Goal: Task Accomplishment & Management: Complete application form

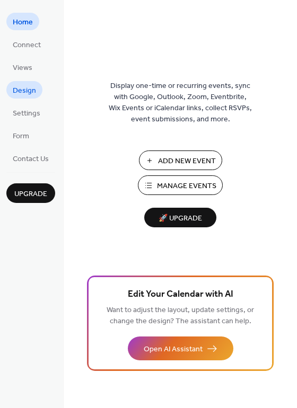
click at [29, 90] on span "Design" at bounding box center [24, 90] width 23 height 11
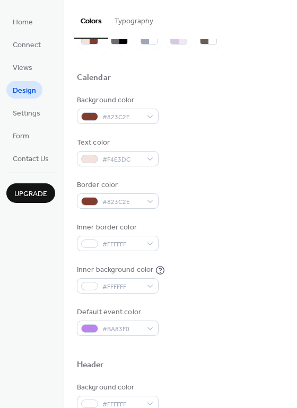
scroll to position [55, 0]
click at [149, 246] on div "#FFFFFF" at bounding box center [118, 242] width 82 height 15
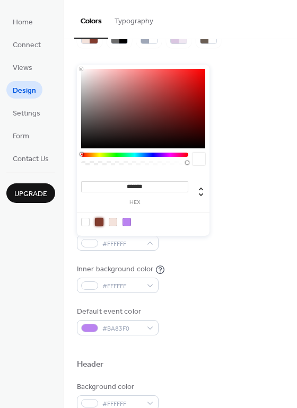
click at [100, 220] on div at bounding box center [99, 222] width 8 height 8
type input "*******"
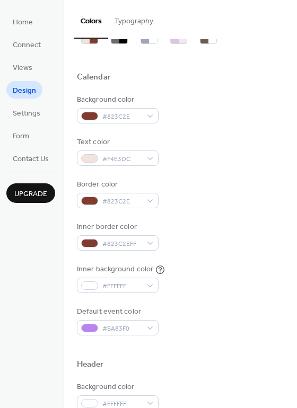
click at [249, 223] on div "Inner border color #823C2EFF" at bounding box center [180, 236] width 207 height 29
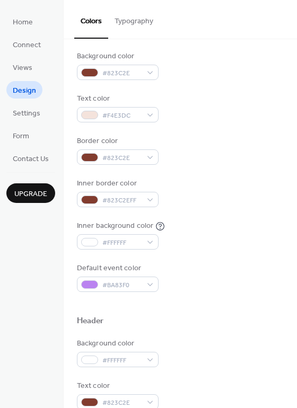
scroll to position [113, 0]
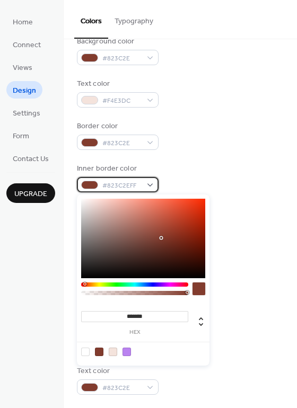
click at [142, 184] on div "#823C2EFF" at bounding box center [118, 184] width 82 height 15
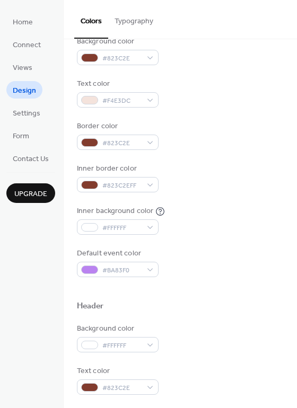
click at [174, 176] on div "Inner border color #823C2EFF" at bounding box center [180, 177] width 207 height 29
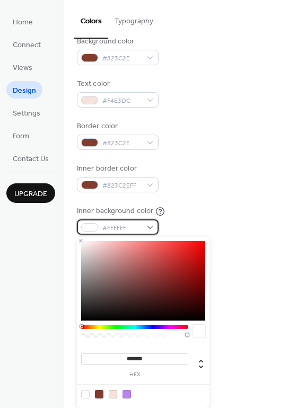
click at [148, 230] on div "#FFFFFF" at bounding box center [118, 226] width 82 height 15
click at [143, 299] on div at bounding box center [143, 281] width 124 height 80
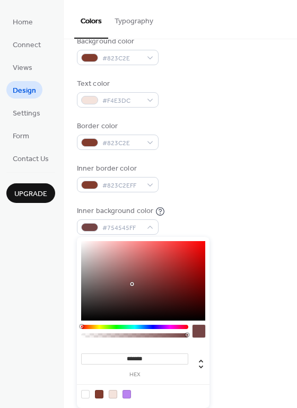
click at [133, 284] on div at bounding box center [143, 281] width 124 height 80
type input "*******"
click at [131, 294] on div at bounding box center [143, 281] width 124 height 80
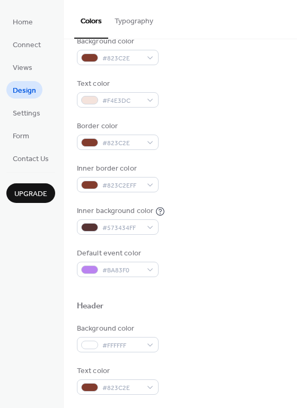
click at [250, 282] on div at bounding box center [180, 289] width 207 height 24
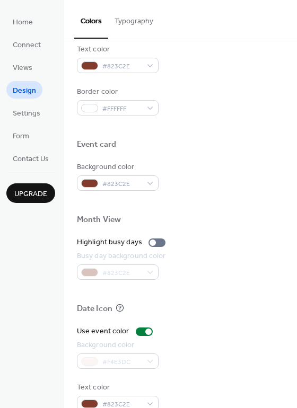
scroll to position [454, 0]
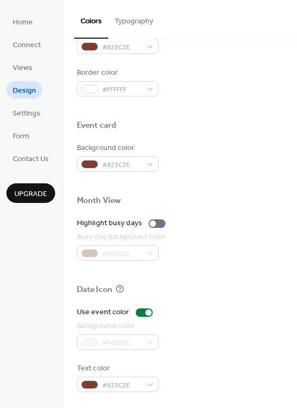
click at [29, 199] on span "Upgrade" at bounding box center [30, 194] width 33 height 11
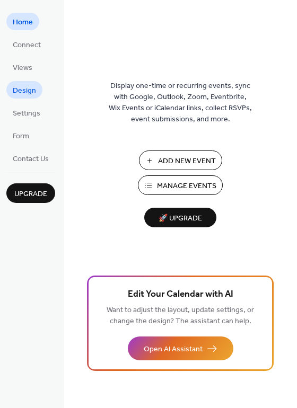
click at [26, 89] on span "Design" at bounding box center [24, 90] width 23 height 11
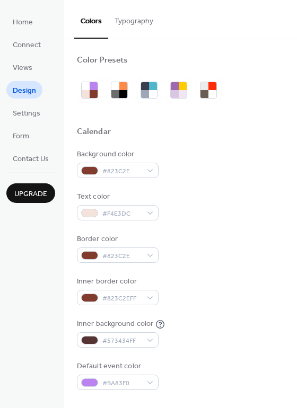
click at [133, 26] on button "Typography" at bounding box center [133, 19] width 51 height 38
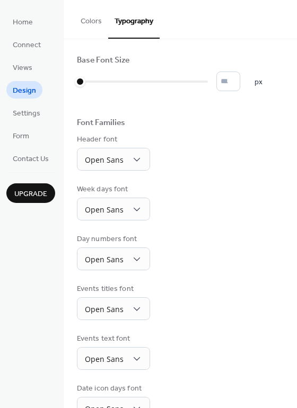
click at [98, 22] on button "Colors" at bounding box center [91, 19] width 34 height 38
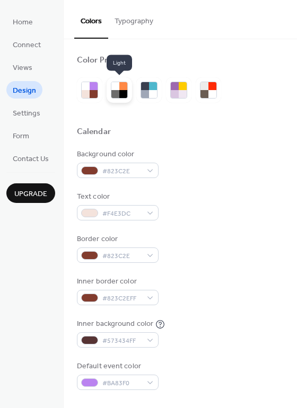
click at [117, 92] on div at bounding box center [115, 94] width 8 height 8
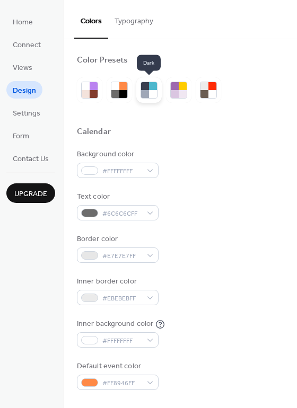
click at [159, 94] on div at bounding box center [148, 89] width 25 height 25
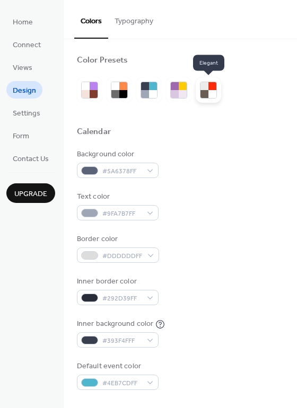
click at [209, 93] on div at bounding box center [212, 94] width 8 height 8
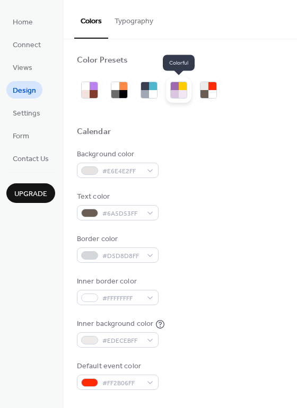
click at [175, 92] on div at bounding box center [175, 94] width 8 height 8
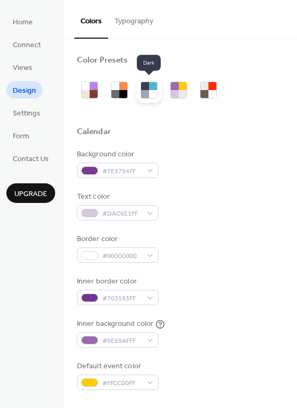
click at [148, 90] on div at bounding box center [145, 86] width 8 height 8
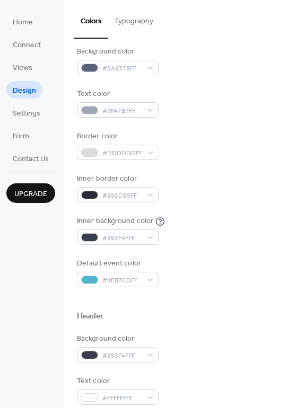
scroll to position [99, 0]
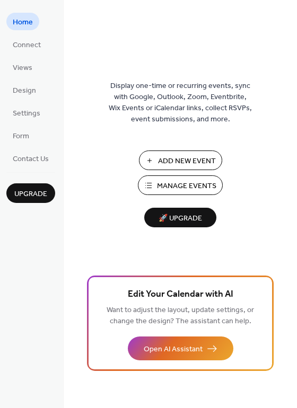
click at [170, 160] on span "Add New Event" at bounding box center [187, 161] width 58 height 11
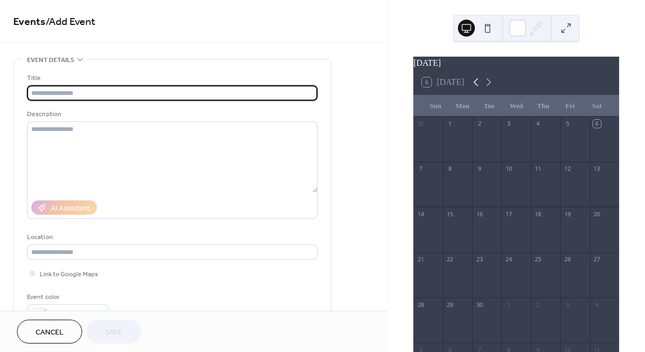
click at [477, 89] on icon at bounding box center [476, 82] width 13 height 13
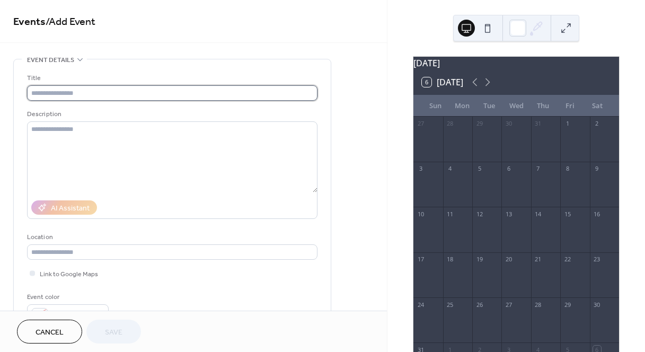
click at [107, 86] on input "text" at bounding box center [172, 92] width 290 height 15
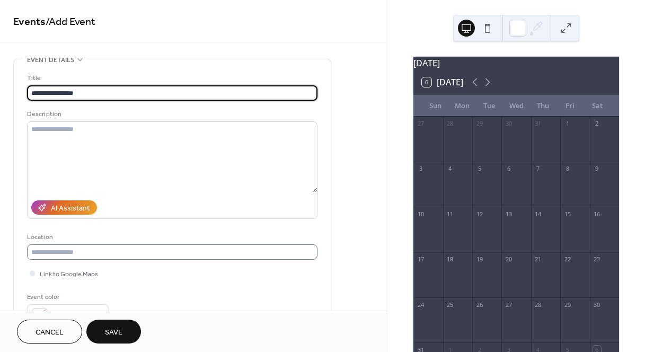
type input "**********"
click at [112, 249] on input "text" at bounding box center [172, 251] width 290 height 15
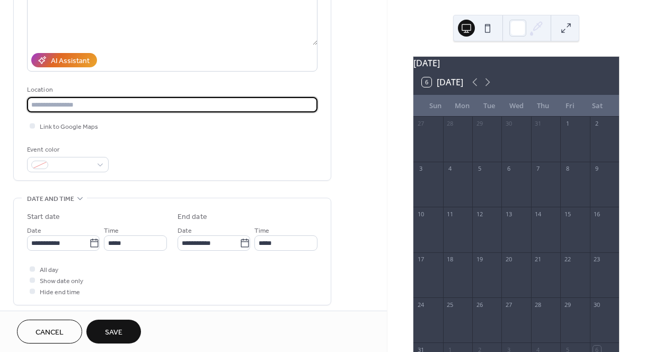
scroll to position [154, 0]
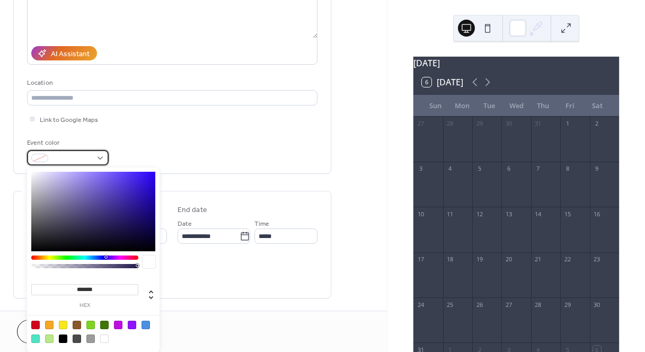
click at [100, 158] on div at bounding box center [68, 157] width 82 height 15
click at [151, 147] on div "Event color" at bounding box center [172, 151] width 290 height 28
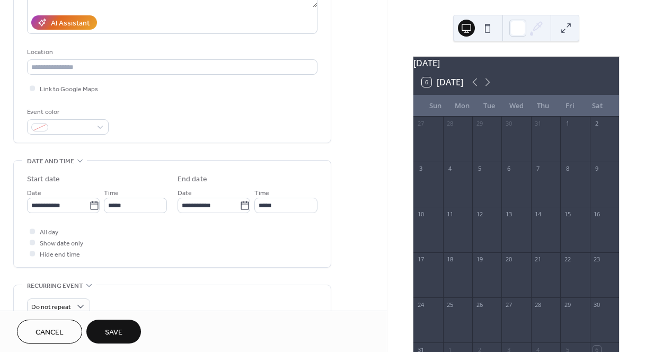
scroll to position [196, 0]
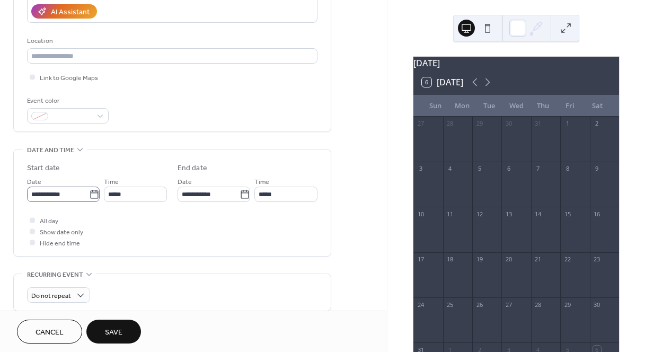
click at [93, 194] on icon at bounding box center [94, 194] width 11 height 11
click at [89, 194] on input "**********" at bounding box center [58, 194] width 62 height 15
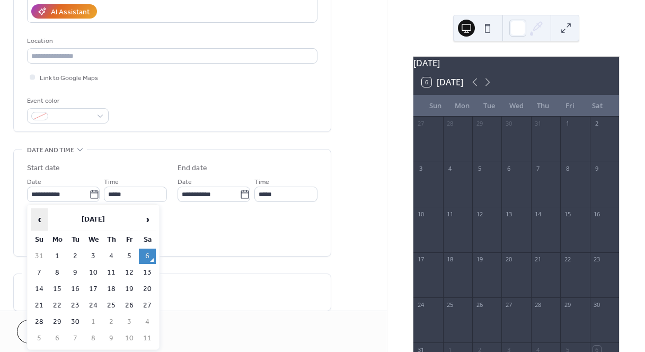
click at [38, 214] on span "‹" at bounding box center [39, 219] width 16 height 21
click at [72, 320] on td "26" at bounding box center [75, 321] width 17 height 15
type input "**********"
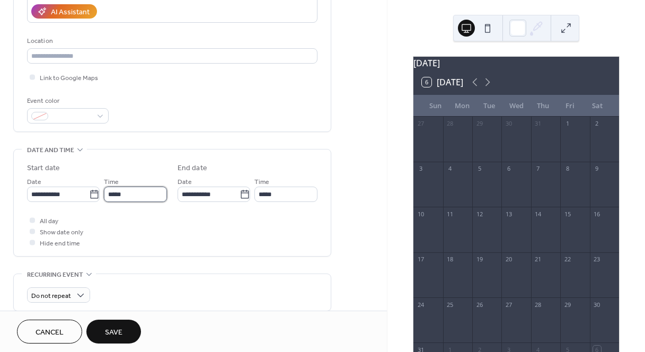
click at [134, 193] on input "*****" at bounding box center [135, 194] width 63 height 15
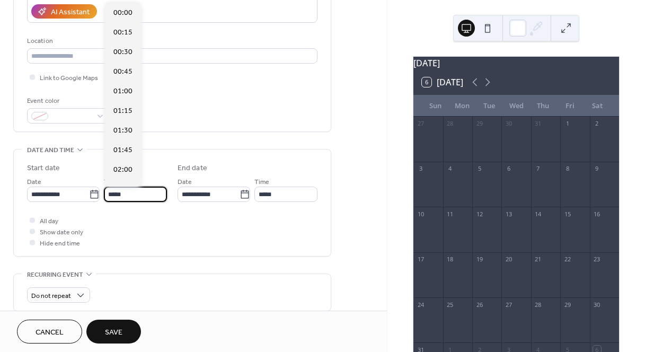
scroll to position [941, 0]
type input "*"
type input "*****"
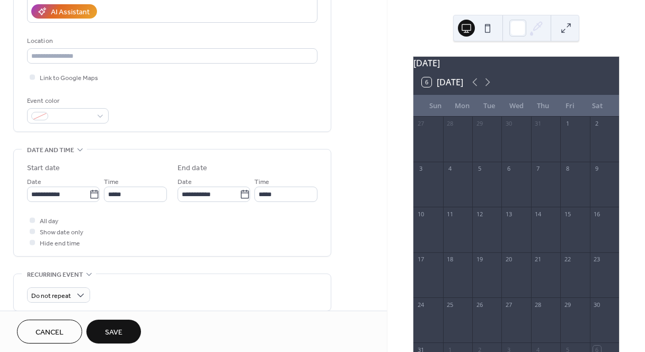
click at [188, 228] on div "All day Show date only Hide end time" at bounding box center [172, 231] width 290 height 33
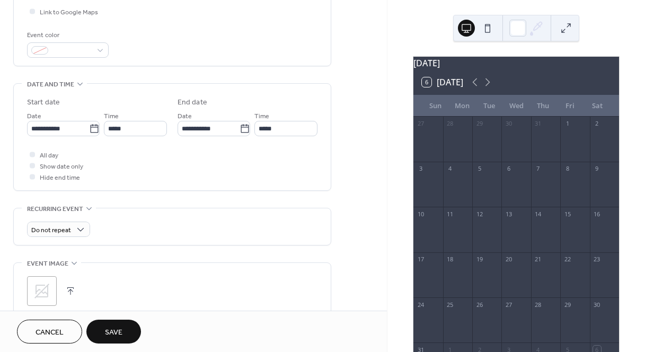
scroll to position [266, 0]
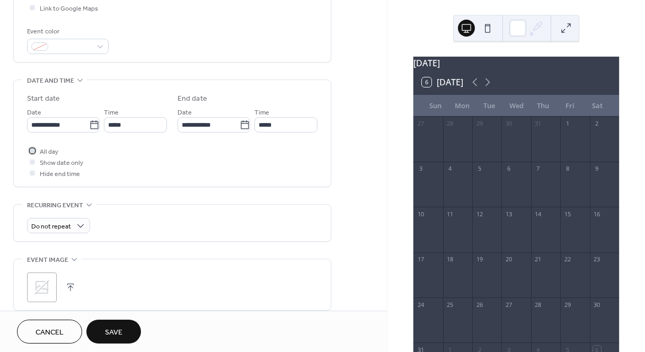
click at [34, 149] on div at bounding box center [32, 150] width 5 height 5
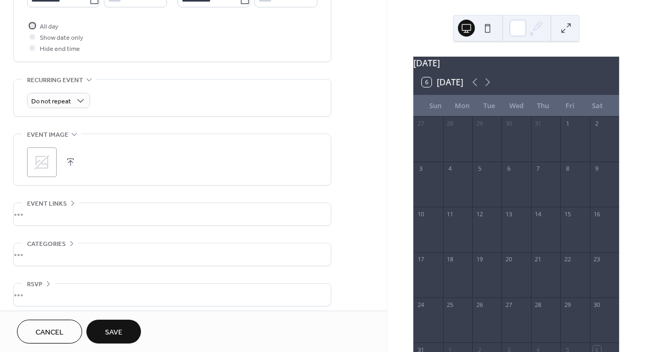
scroll to position [397, 0]
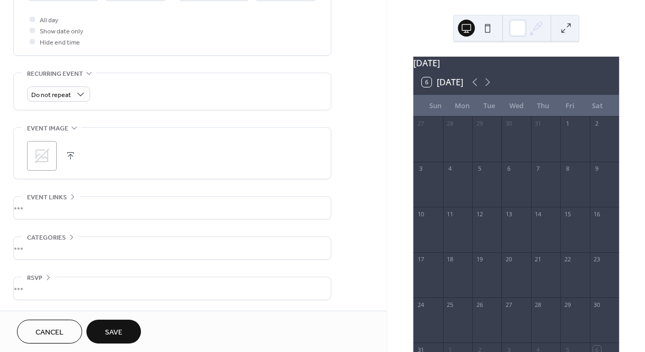
click at [70, 156] on button "button" at bounding box center [70, 155] width 15 height 15
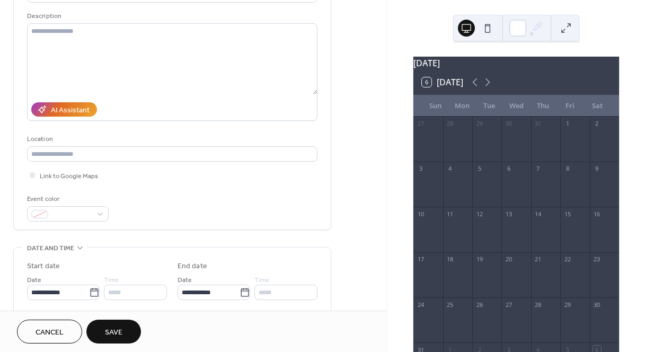
scroll to position [50, 0]
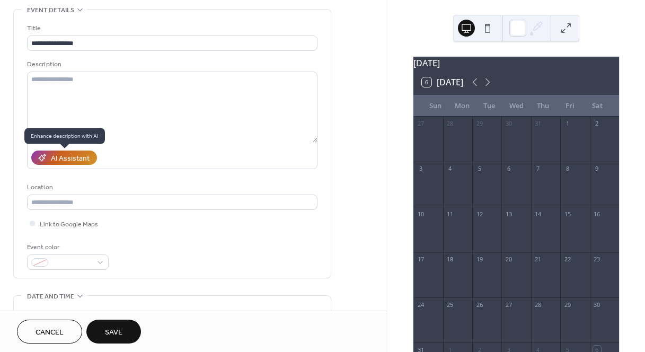
click at [83, 160] on div "AI Assistant" at bounding box center [70, 158] width 39 height 11
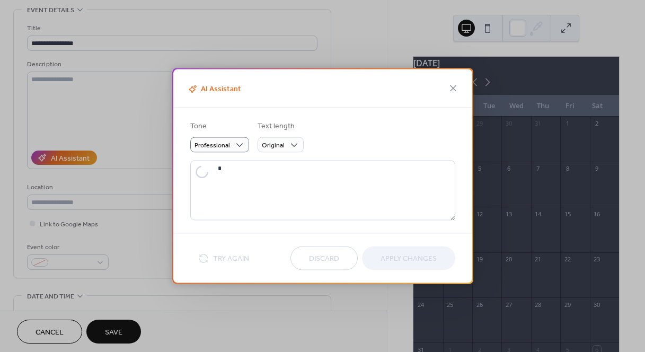
type textarea "**********"
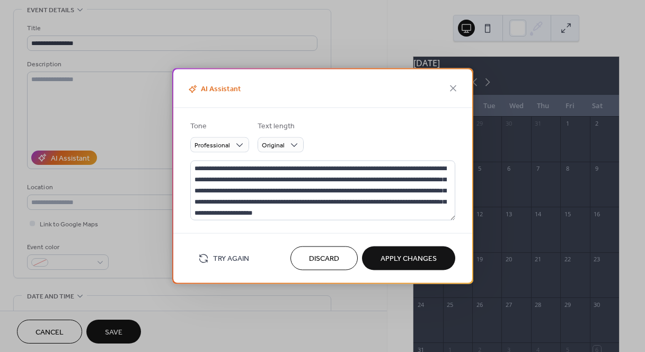
click at [383, 260] on span "Apply Changes" at bounding box center [409, 258] width 56 height 11
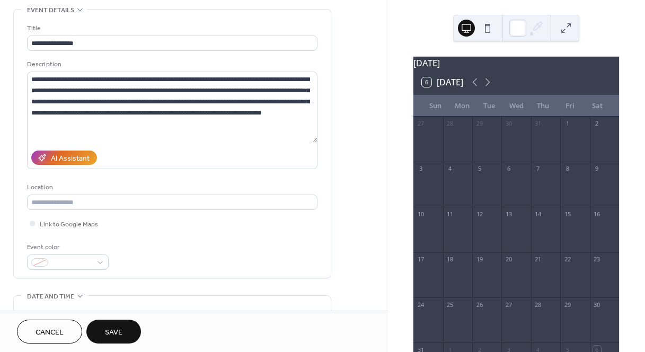
click at [121, 329] on span "Save" at bounding box center [113, 332] width 17 height 11
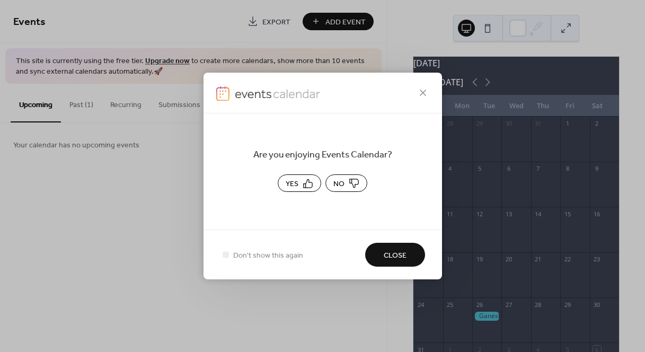
click at [402, 253] on span "Close" at bounding box center [395, 255] width 23 height 11
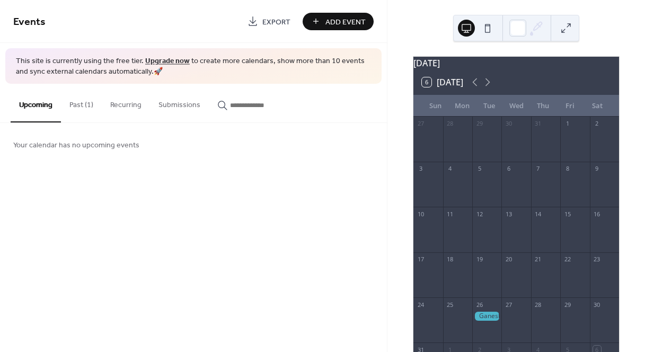
click at [82, 110] on button "Past (1)" at bounding box center [81, 103] width 41 height 38
